Goal: Use online tool/utility

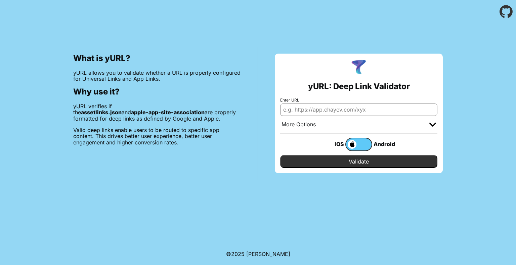
click at [360, 147] on label at bounding box center [358, 144] width 27 height 13
click at [0, 0] on input "checkbox" at bounding box center [0, 0] width 0 height 0
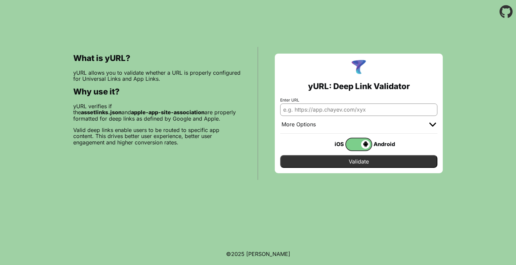
click at [345, 109] on input "Enter URL" at bounding box center [358, 110] width 157 height 12
click at [360, 141] on span at bounding box center [358, 144] width 24 height 9
click at [0, 0] on input "checkbox" at bounding box center [0, 0] width 0 height 0
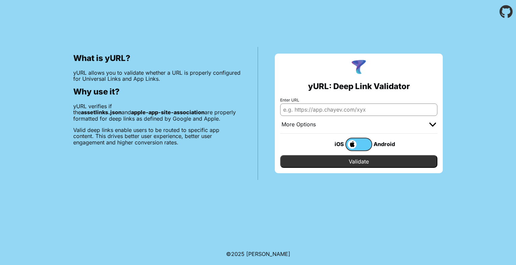
click at [334, 107] on input "Enter URL" at bounding box center [358, 110] width 157 height 12
paste input "[DOMAIN_NAME]"
type input "[DOMAIN_NAME]"
click at [359, 161] on input "Validate" at bounding box center [358, 161] width 157 height 13
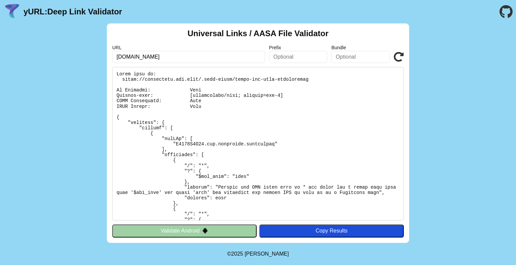
click at [283, 57] on input "text" at bounding box center [298, 57] width 58 height 12
click at [349, 54] on input "text" at bounding box center [360, 57] width 58 height 12
paste input "com.mycompany.samplerapp"
type input "com.mycompany.samplerapp"
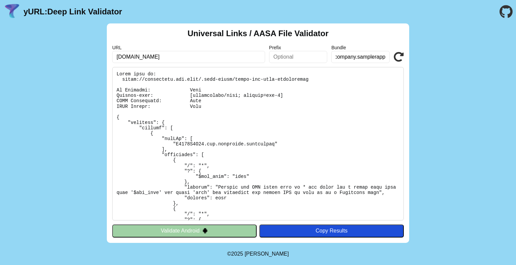
click at [300, 59] on input "text" at bounding box center [298, 57] width 58 height 12
paste input "B7264Z9J82"
type input "B7264Z9J82"
click at [395, 52] on icon at bounding box center [398, 57] width 10 height 10
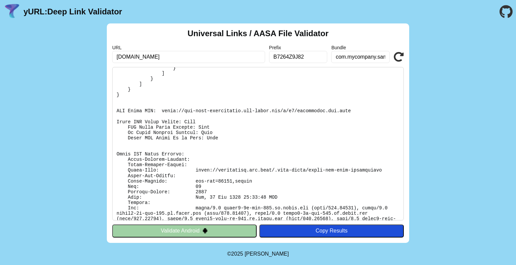
scroll to position [281, 0]
